Goal: Transaction & Acquisition: Purchase product/service

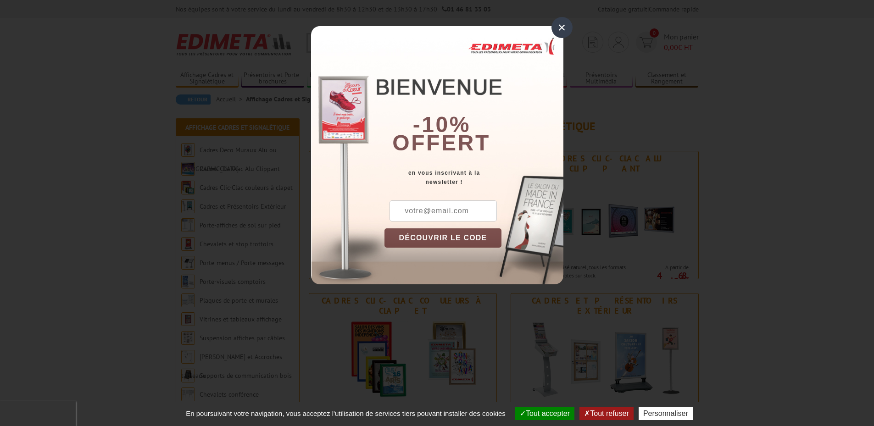
click at [562, 28] on div "×" at bounding box center [561, 27] width 21 height 21
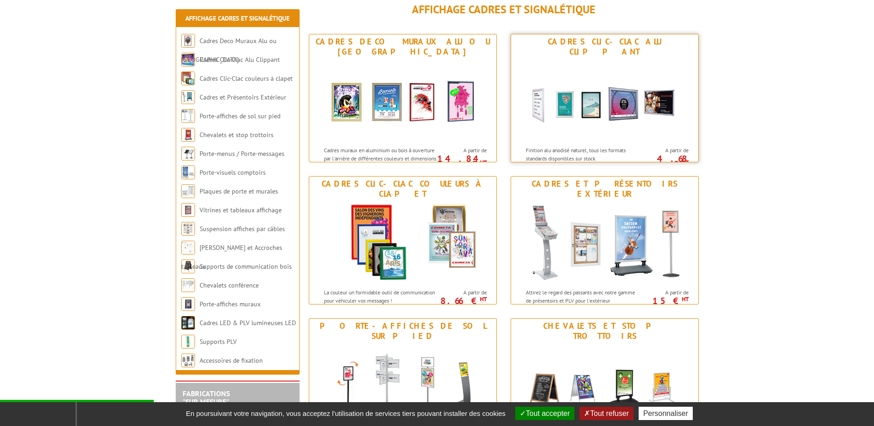
scroll to position [184, 0]
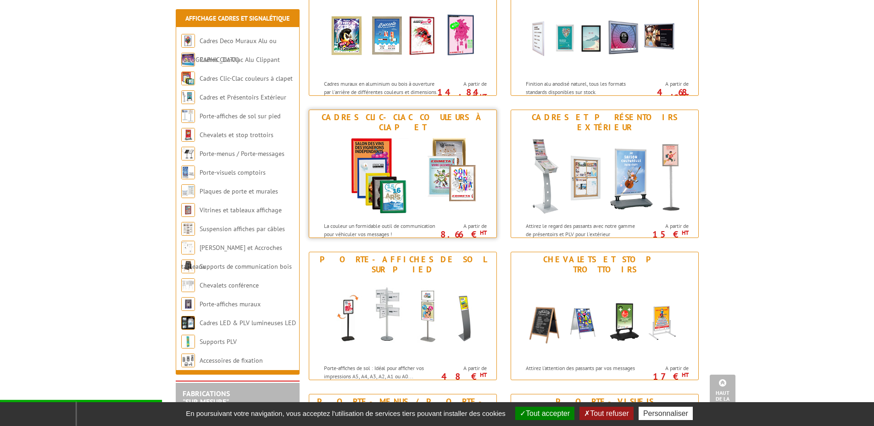
click at [408, 158] on img at bounding box center [403, 176] width 170 height 83
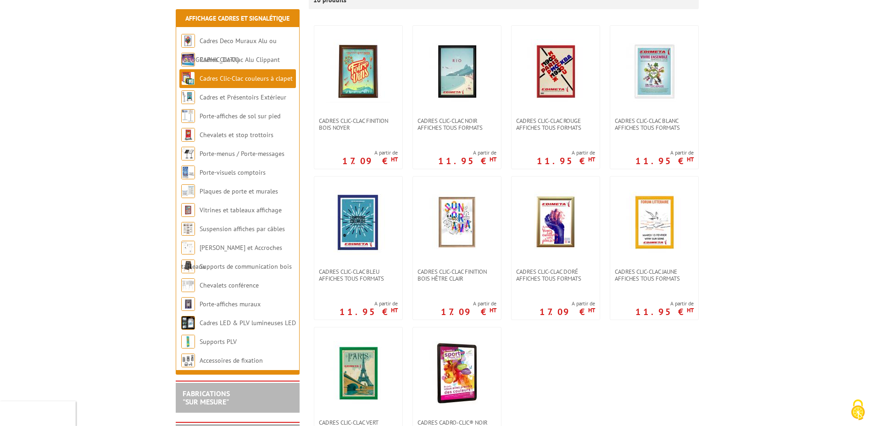
scroll to position [184, 0]
click at [644, 75] on img at bounding box center [654, 71] width 64 height 64
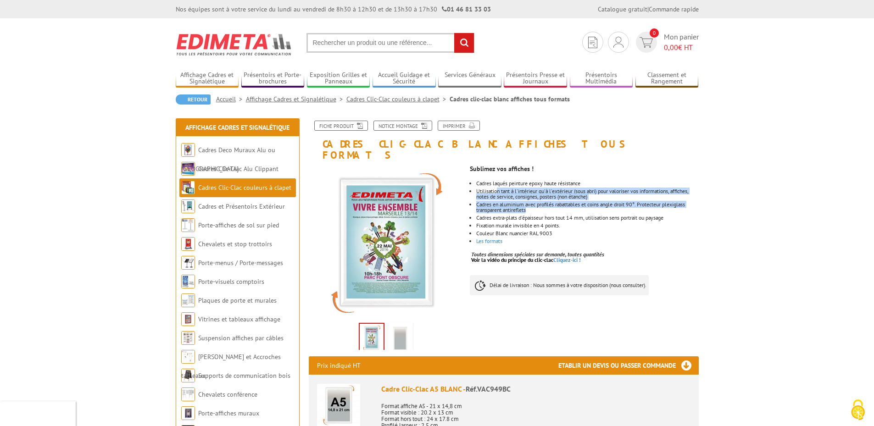
drag, startPoint x: 497, startPoint y: 177, endPoint x: 585, endPoint y: 202, distance: 91.5
click at [585, 202] on ul "Cadres laqués peinture epoxy haute résistance Utilisation tant à l'intérieur qu…" at bounding box center [584, 212] width 228 height 63
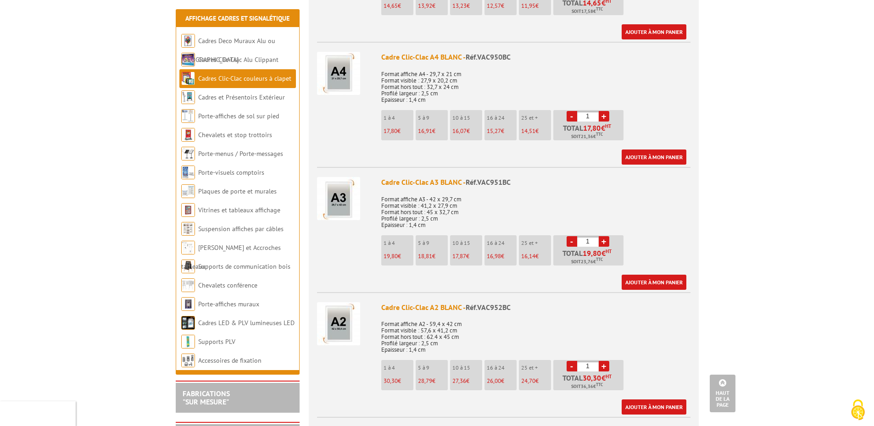
scroll to position [551, 0]
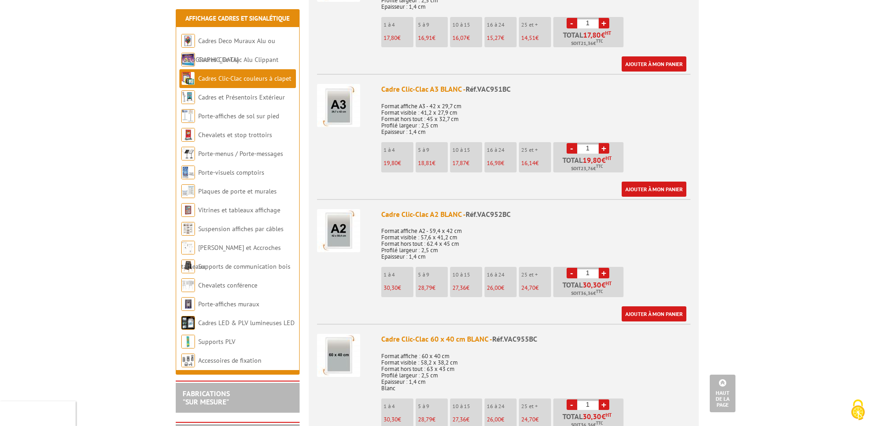
click at [430, 146] on li "5 à 9 18,81 €" at bounding box center [432, 157] width 32 height 30
drag, startPoint x: 594, startPoint y: 135, endPoint x: 583, endPoint y: 136, distance: 11.1
click at [583, 143] on input "1" at bounding box center [588, 148] width 22 height 11
type input "5"
click at [244, 135] on link "Chevalets et stop trottoirs" at bounding box center [235, 135] width 74 height 8
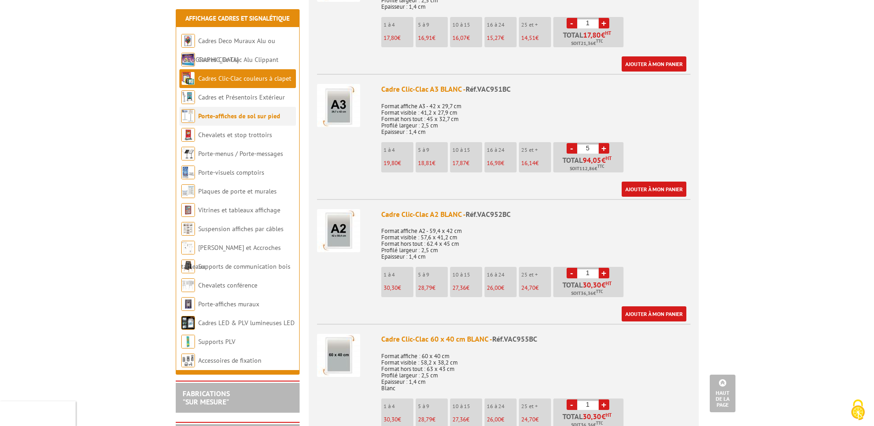
click at [242, 115] on link "Porte-affiches de sol sur pied" at bounding box center [239, 116] width 82 height 8
click at [231, 96] on link "Cadres et Présentoirs Extérieur" at bounding box center [241, 97] width 87 height 8
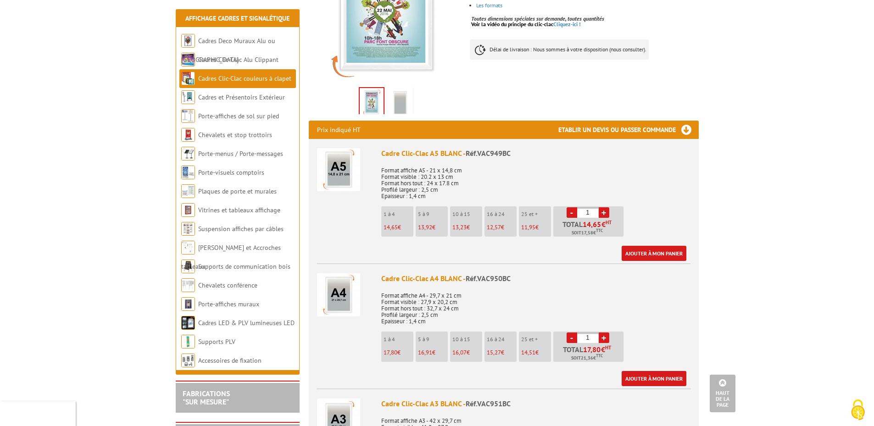
scroll to position [0, 0]
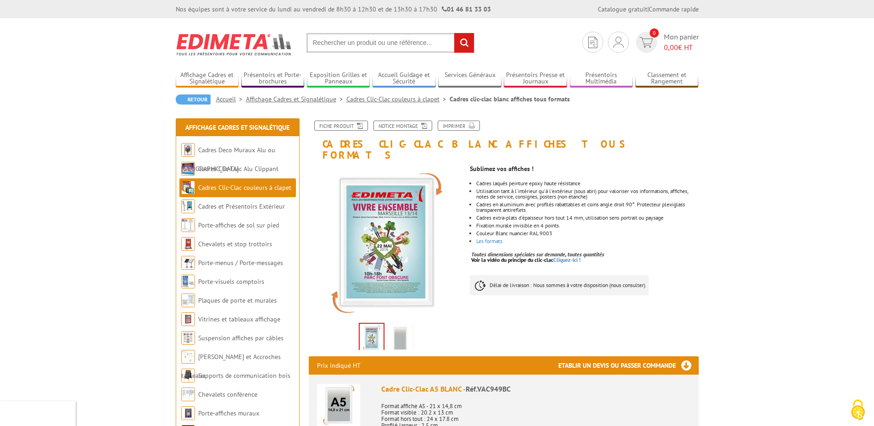
click at [227, 204] on link "Cadres et Présentoirs Extérieur" at bounding box center [241, 206] width 87 height 8
click at [266, 170] on link "Cadres Clic-Clac Alu Clippant" at bounding box center [238, 169] width 80 height 8
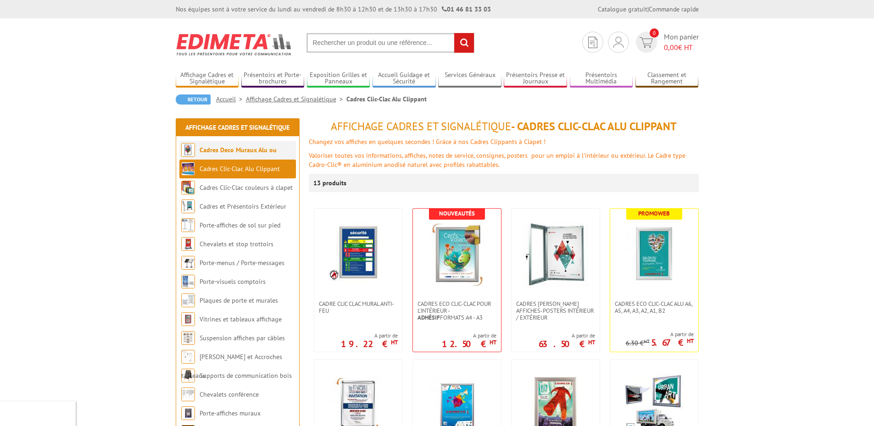
click at [262, 151] on link "Cadres Deco Muraux Alu ou [GEOGRAPHIC_DATA]" at bounding box center [228, 159] width 95 height 27
click at [256, 155] on li "Cadres Deco Muraux Alu ou [GEOGRAPHIC_DATA]" at bounding box center [237, 150] width 117 height 19
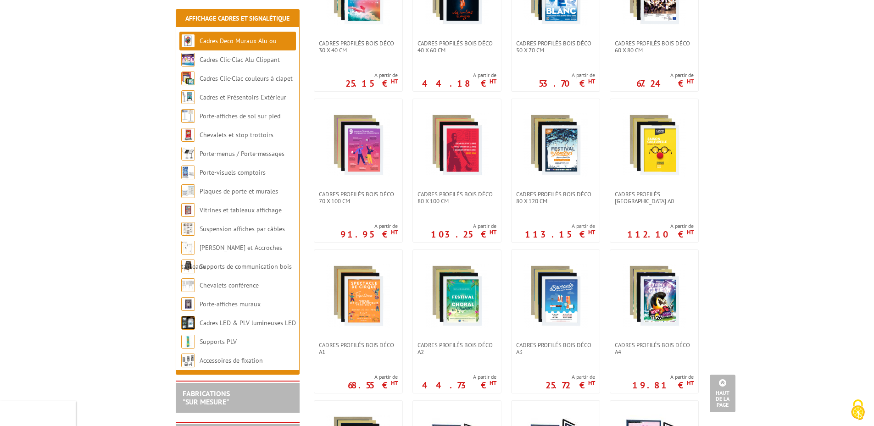
scroll to position [92, 0]
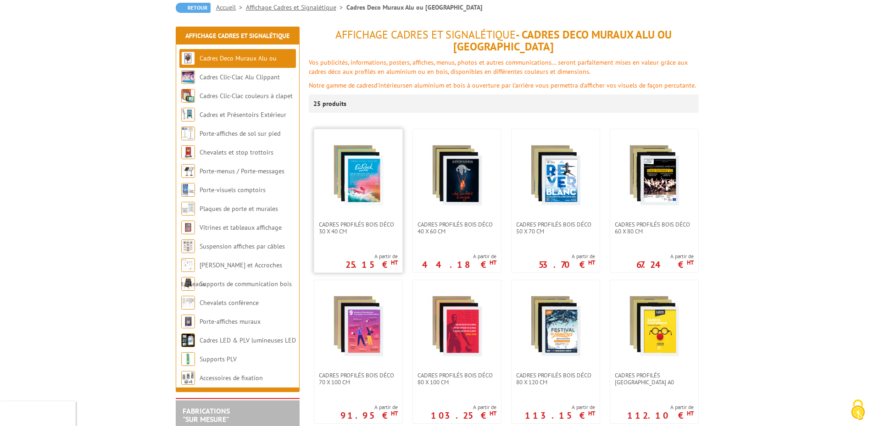
click at [367, 173] on img at bounding box center [358, 175] width 64 height 64
